Goal: Go to known website: Access a specific website the user already knows

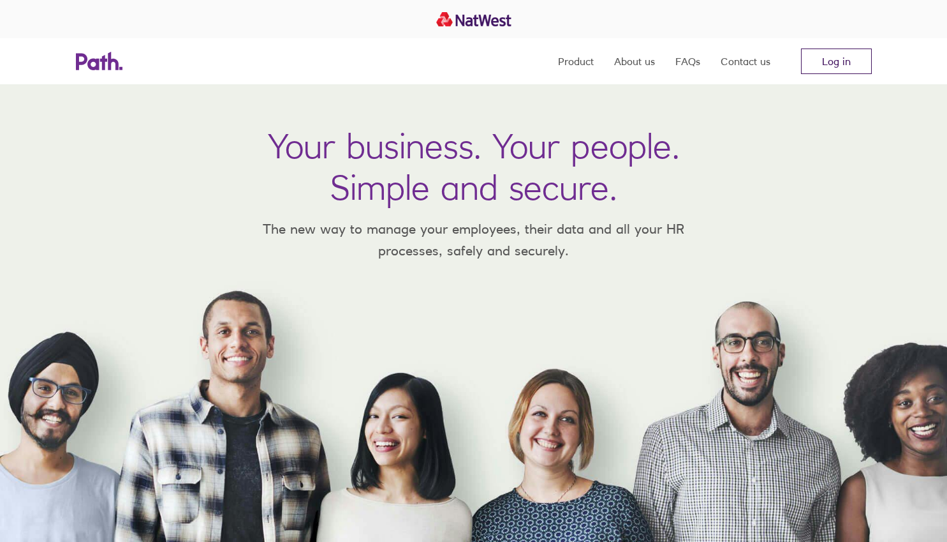
click at [855, 55] on link "Log in" at bounding box center [836, 61] width 71 height 26
click at [827, 73] on link "Log in" at bounding box center [836, 61] width 71 height 26
